Goal: Navigation & Orientation: Find specific page/section

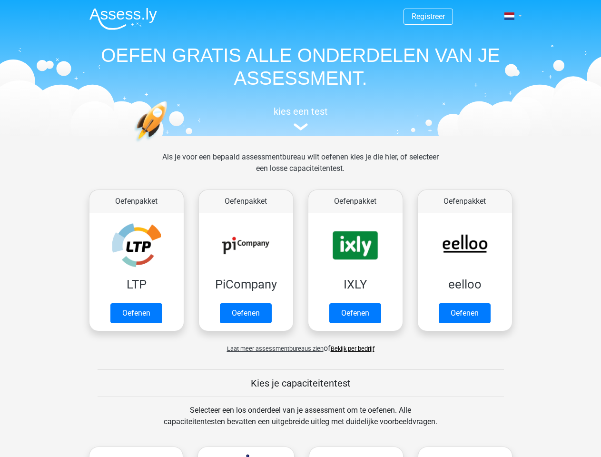
click at [510, 16] on span at bounding box center [509, 16] width 10 height 8
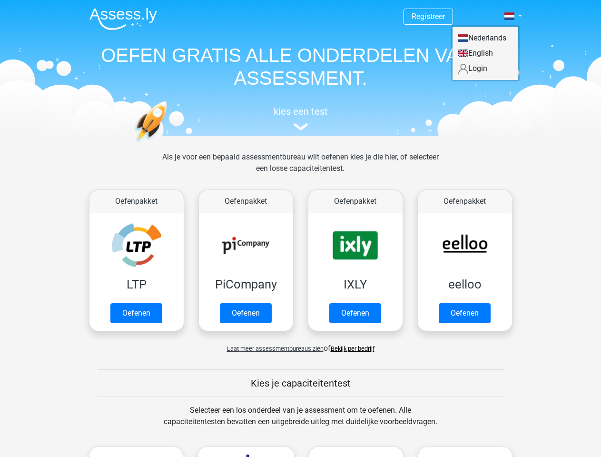
click at [273, 348] on span "Laat meer assessmentbureaus zien" at bounding box center [275, 348] width 97 height 7
